Goal: Information Seeking & Learning: Check status

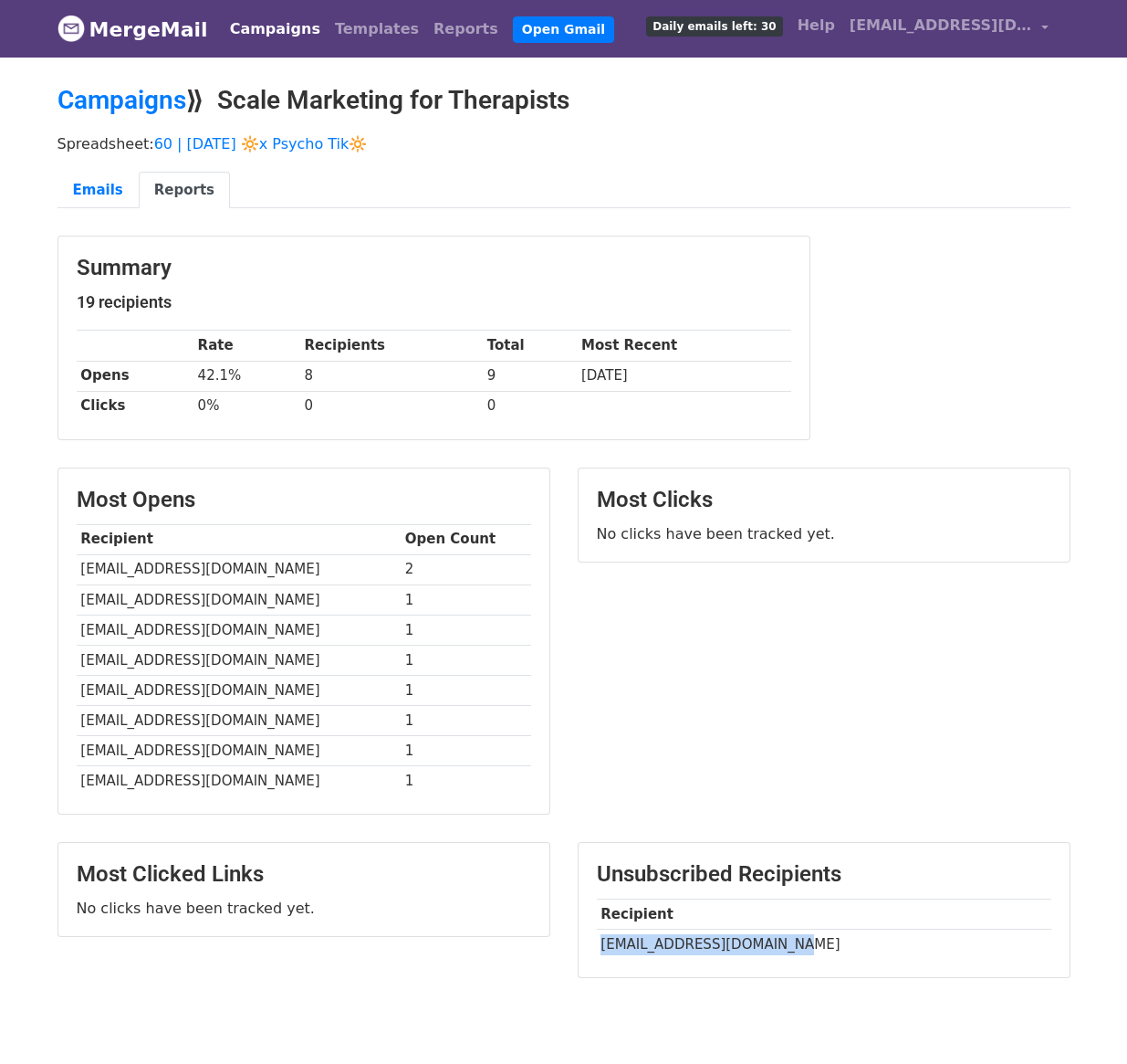
drag, startPoint x: 601, startPoint y: 941, endPoint x: 782, endPoint y: 939, distance: 181.0
click at [782, 939] on td "marbledmindtherapy@gmail.com" at bounding box center [825, 944] width 454 height 30
copy td "marbledmindtherapy@gmail."
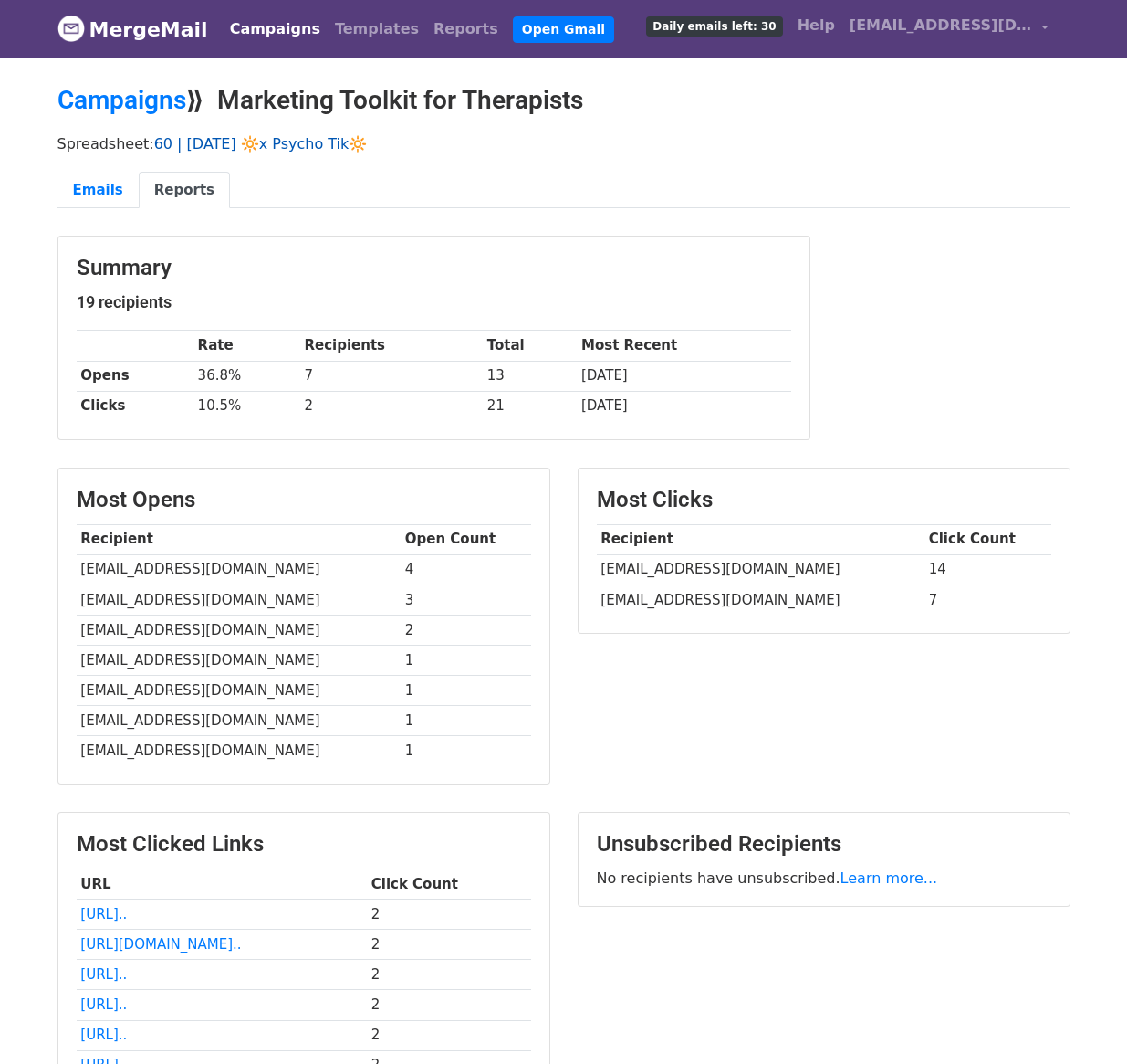
click at [342, 148] on link "60 | SEP 5 2025 🔆x Psycho Tik🔆" at bounding box center [260, 143] width 213 height 17
